Goal: Find specific page/section

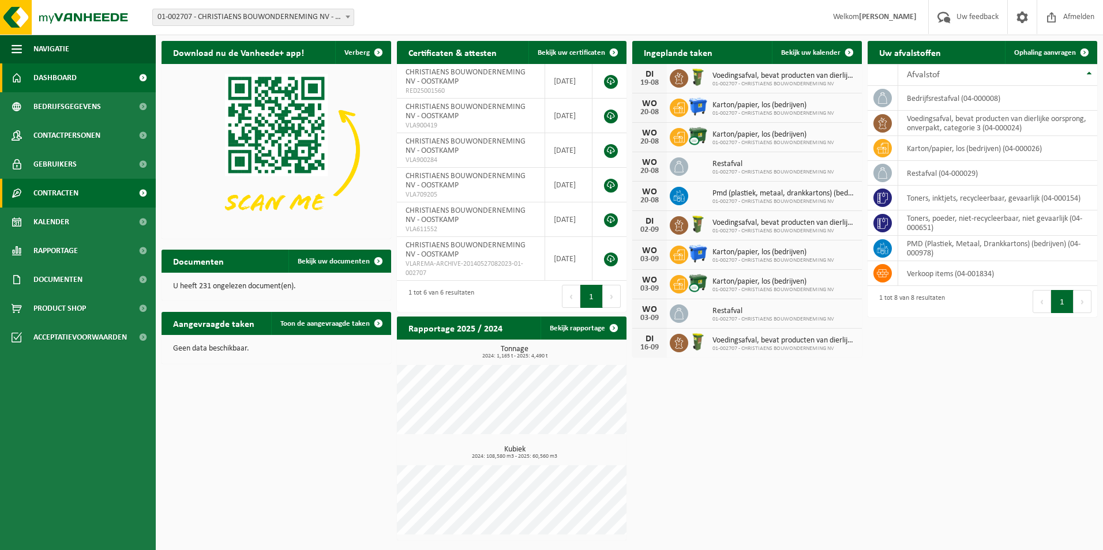
click at [54, 199] on span "Contracten" at bounding box center [55, 193] width 45 height 29
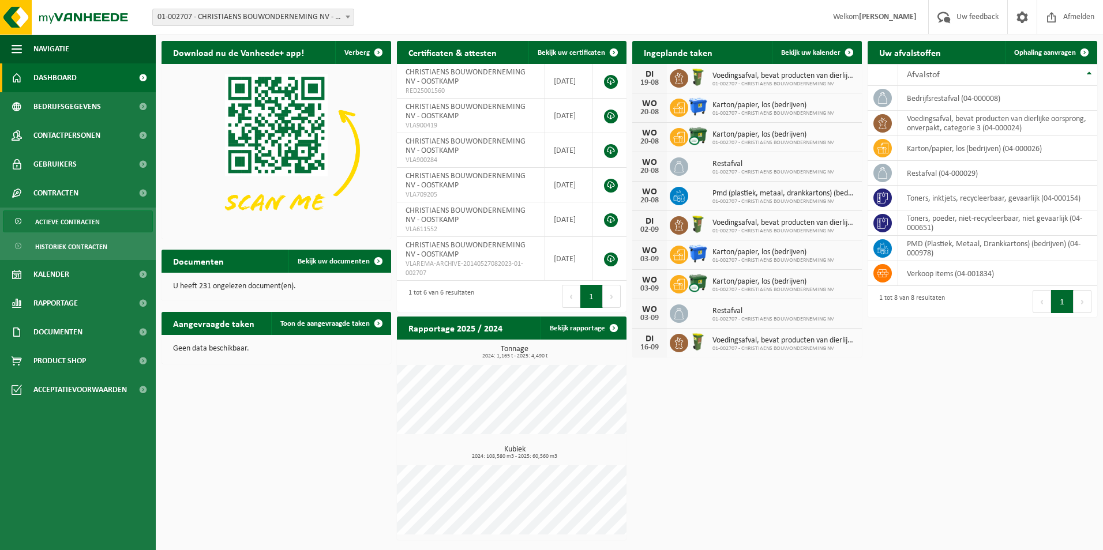
click at [61, 222] on span "Actieve contracten" at bounding box center [67, 222] width 65 height 22
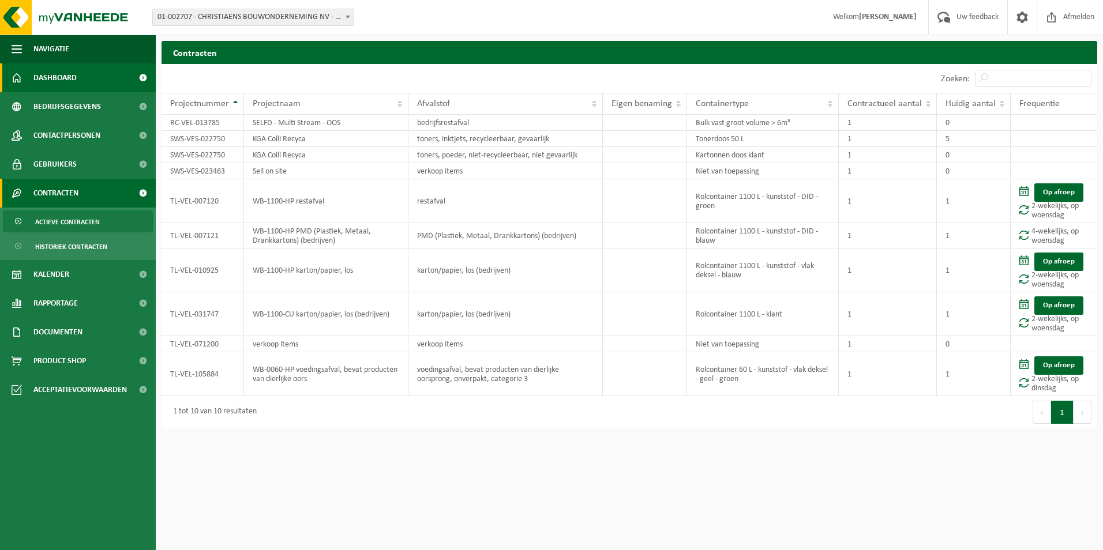
click at [61, 74] on span "Dashboard" at bounding box center [54, 77] width 43 height 29
